Goal: Task Accomplishment & Management: Manage account settings

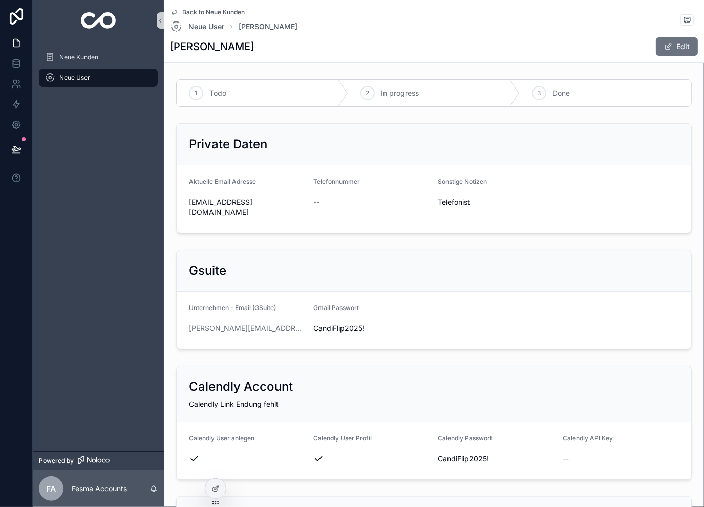
scroll to position [634, 0]
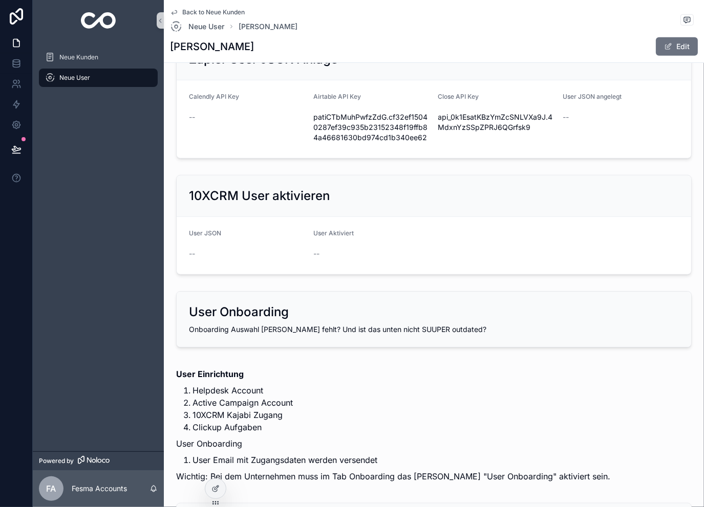
click at [203, 10] on span "Back to Neue Kunden" at bounding box center [213, 12] width 62 height 8
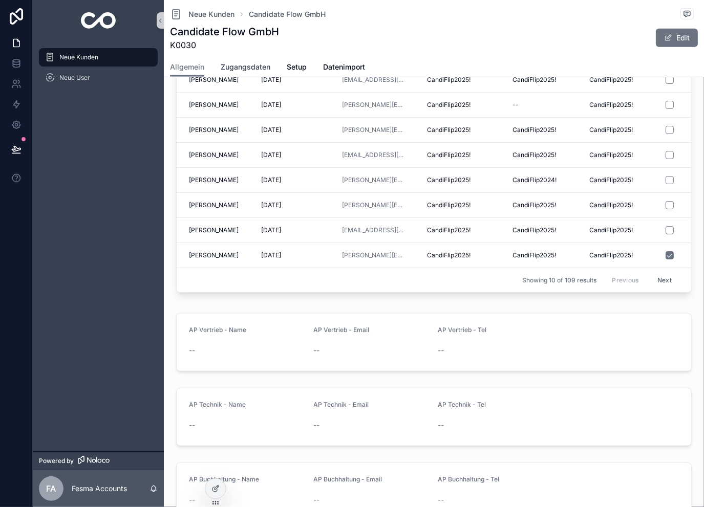
click at [265, 68] on span "Zugangsdaten" at bounding box center [246, 67] width 50 height 10
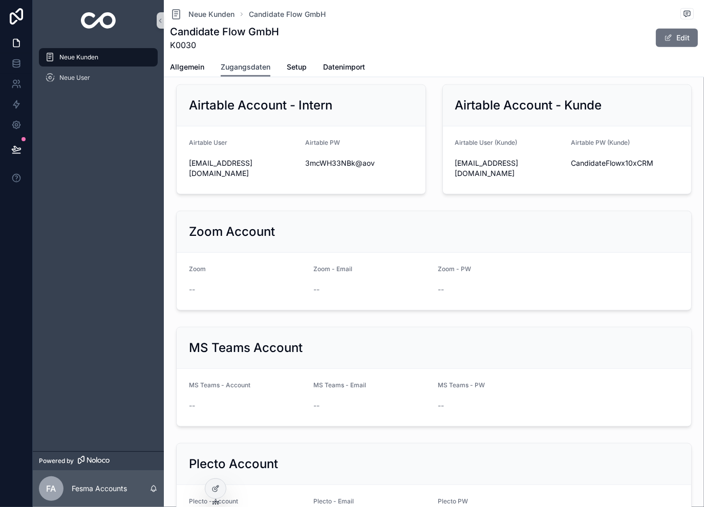
scroll to position [853, 0]
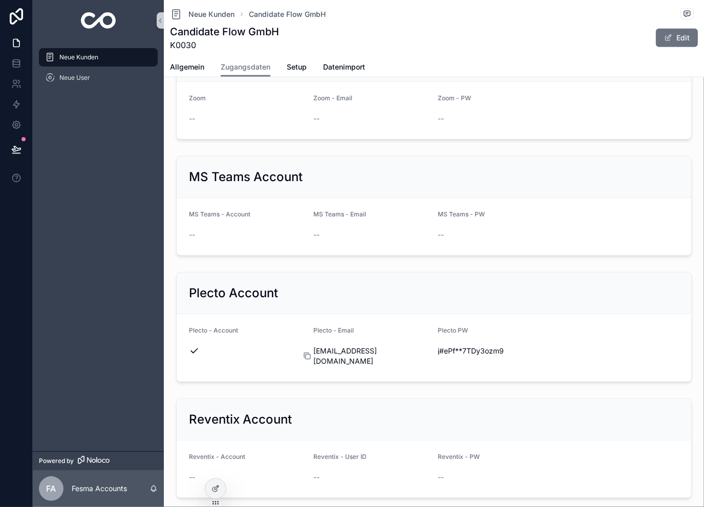
click at [307, 352] on icon "scrollable content" at bounding box center [307, 356] width 8 height 8
click at [431, 350] on icon "scrollable content" at bounding box center [432, 352] width 5 height 5
click at [211, 13] on span "Neue Kunden" at bounding box center [211, 14] width 46 height 10
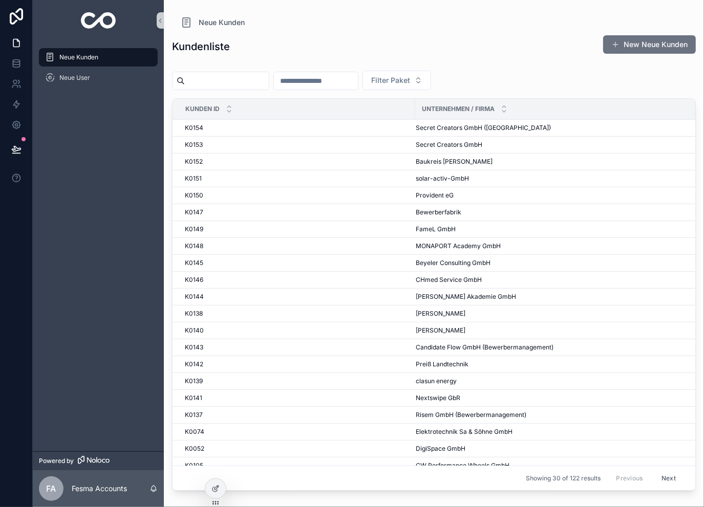
click at [354, 77] on input "scrollable content" at bounding box center [316, 81] width 84 height 14
type input "***"
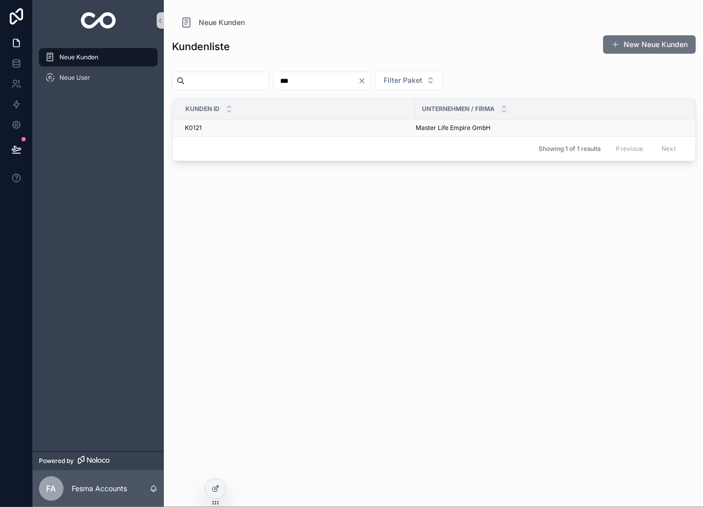
click at [309, 131] on div "K0121 K0121" at bounding box center [297, 128] width 224 height 8
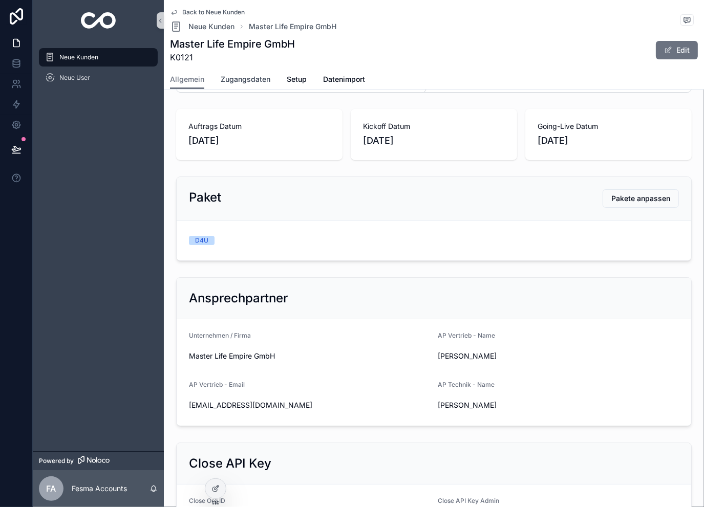
scroll to position [102, 0]
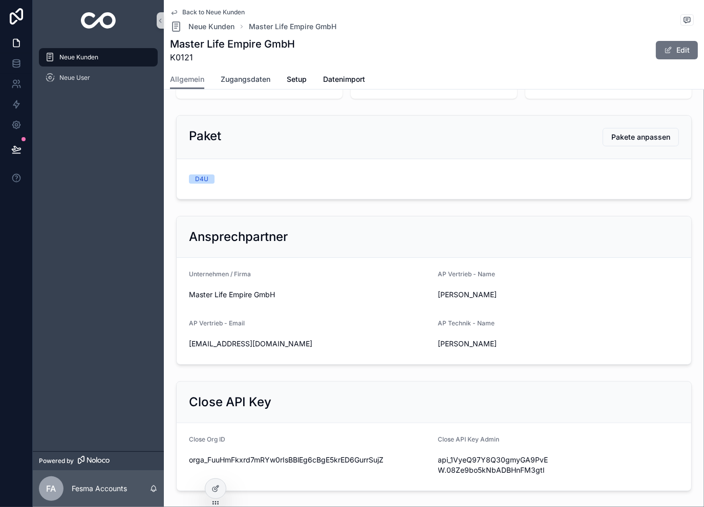
click at [248, 80] on span "Zugangsdaten" at bounding box center [246, 79] width 50 height 10
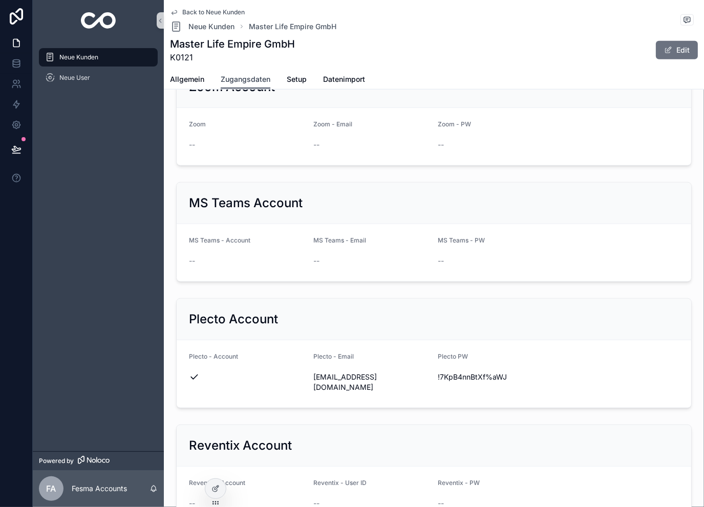
scroll to position [853, 0]
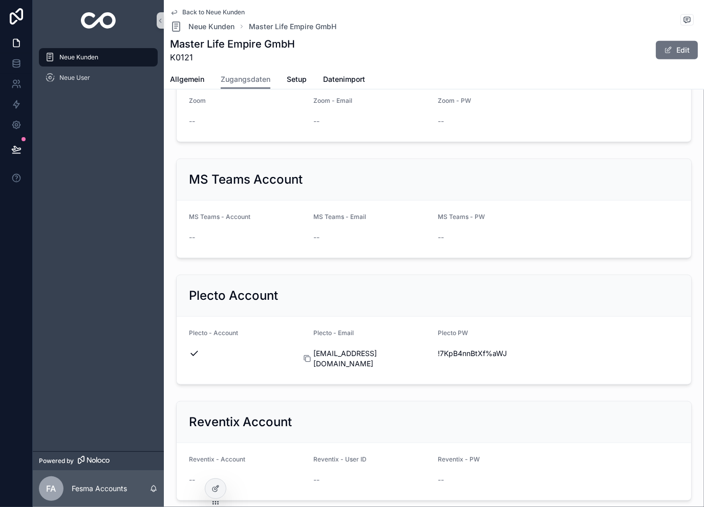
click at [306, 357] on icon "scrollable content" at bounding box center [308, 359] width 5 height 5
click at [428, 350] on icon "scrollable content" at bounding box center [432, 354] width 8 height 8
